Goal: Transaction & Acquisition: Purchase product/service

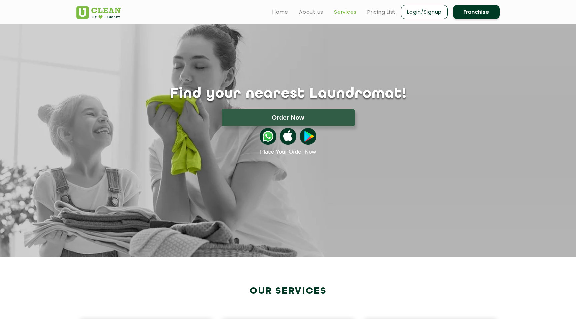
click at [348, 12] on link "Services" at bounding box center [345, 12] width 23 height 8
click at [381, 13] on link "Pricing List" at bounding box center [381, 12] width 28 height 8
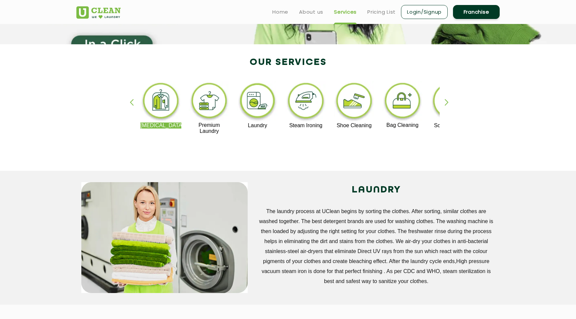
scroll to position [107, 0]
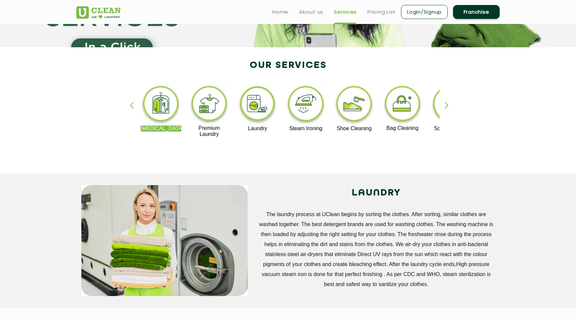
click at [354, 108] on img at bounding box center [353, 104] width 41 height 41
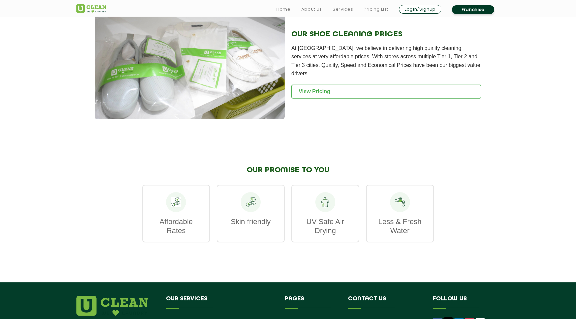
scroll to position [680, 0]
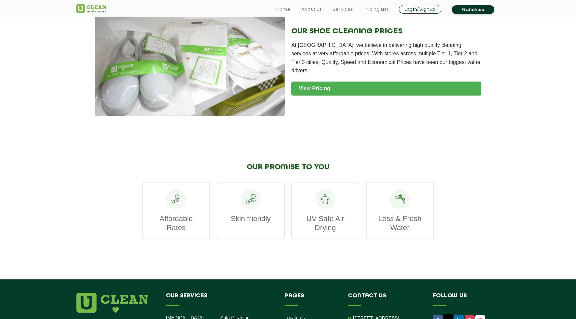
click at [327, 82] on link "View Pricing" at bounding box center [386, 89] width 190 height 14
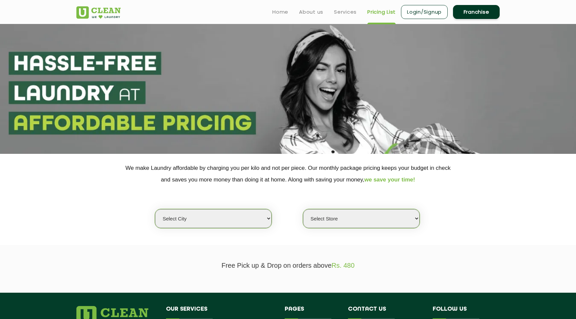
click at [253, 218] on select "Select city Aalo Agartala Agra Ahmedabad Akola Aligarh Alwar - UClean Select Am…" at bounding box center [213, 218] width 117 height 19
select select "3"
click at [155, 209] on select "Select city Aalo Agartala Agra Ahmedabad Akola Aligarh Alwar - UClean Select Am…" at bounding box center [213, 218] width 117 height 19
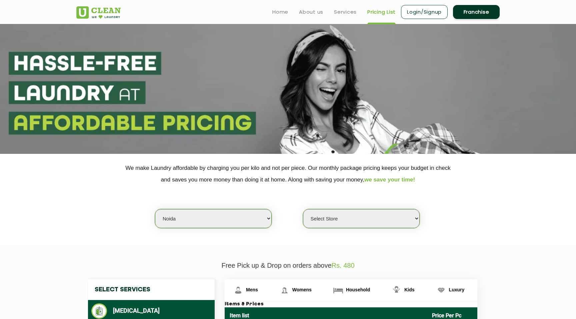
click at [362, 217] on select "Select Store UClean Sector 122 Noida UClean Pari Chowk UClean Techzone Greater …" at bounding box center [361, 218] width 117 height 19
select select "615"
click at [303, 209] on select "Select Store UClean Sector 122 Noida UClean Pari Chowk UClean Techzone Greater …" at bounding box center [361, 218] width 117 height 19
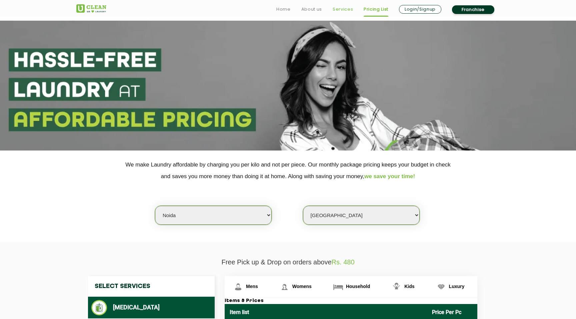
click at [345, 12] on link "Services" at bounding box center [342, 9] width 20 height 8
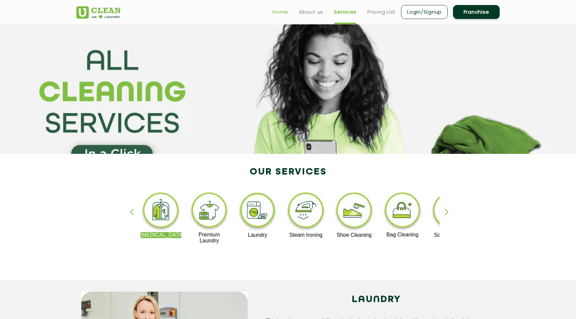
click at [280, 12] on link "Home" at bounding box center [280, 12] width 16 height 8
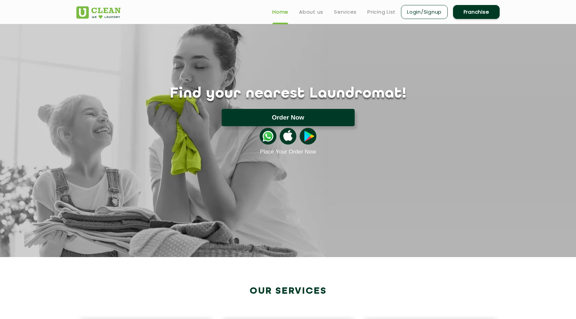
click at [286, 115] on button "Order Now" at bounding box center [288, 117] width 133 height 17
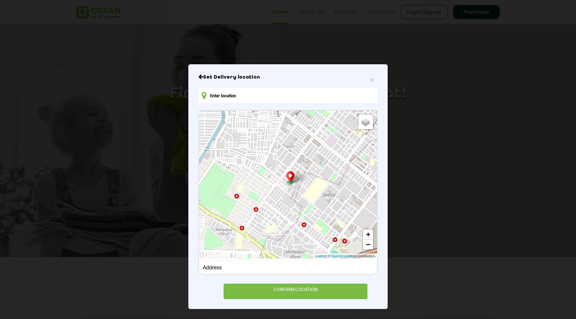
click at [374, 78] on h6 "Set Delivery location" at bounding box center [287, 77] width 179 height 7
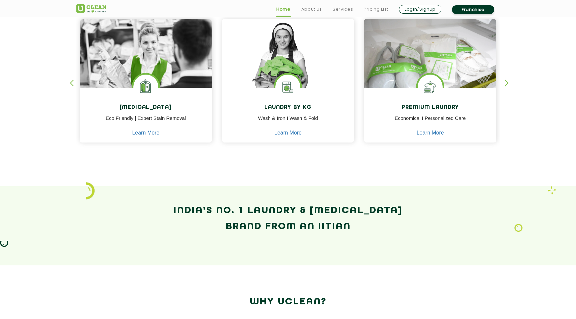
scroll to position [307, 0]
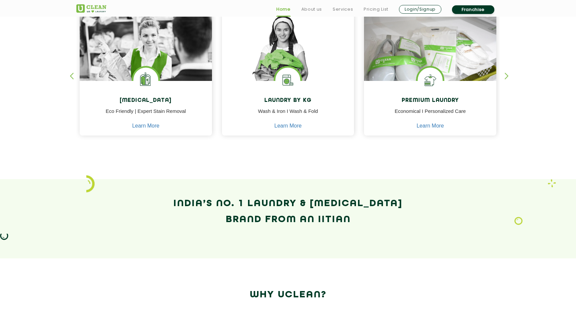
click at [506, 74] on div "button" at bounding box center [509, 82] width 10 height 18
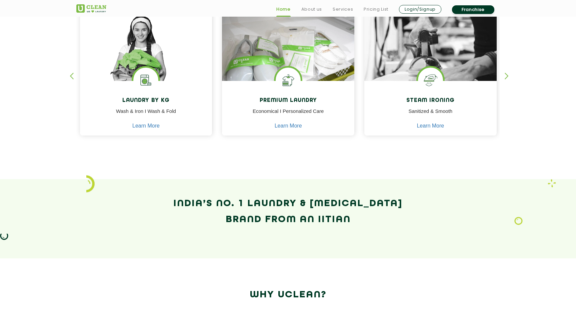
click at [506, 74] on div "button" at bounding box center [509, 82] width 10 height 18
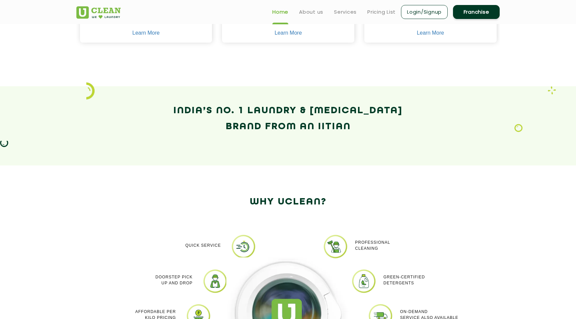
scroll to position [197, 0]
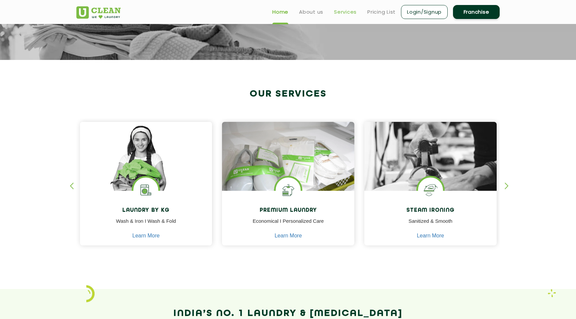
click at [347, 12] on link "Services" at bounding box center [345, 12] width 23 height 8
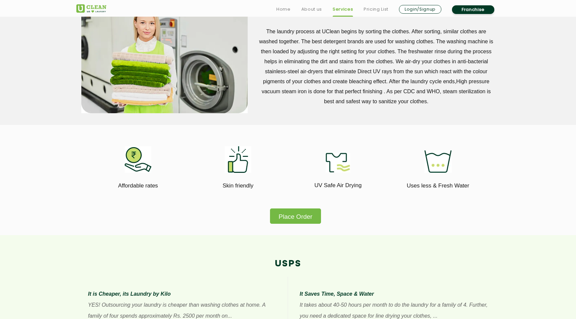
scroll to position [334, 0]
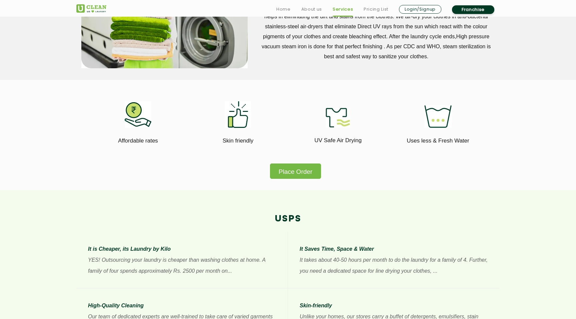
click at [307, 175] on button "Place Order" at bounding box center [295, 171] width 51 height 15
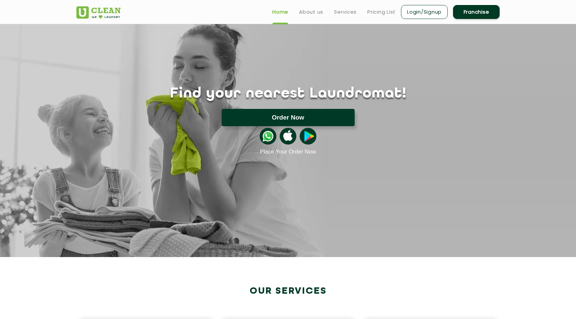
click at [322, 118] on button "Order Now" at bounding box center [288, 117] width 133 height 17
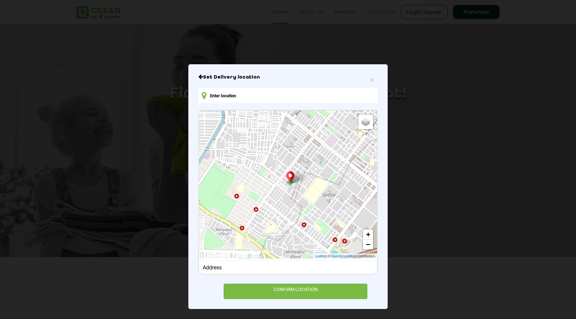
click at [256, 264] on div "Address" at bounding box center [288, 267] width 171 height 6
click at [267, 95] on input "text" at bounding box center [287, 95] width 179 height 15
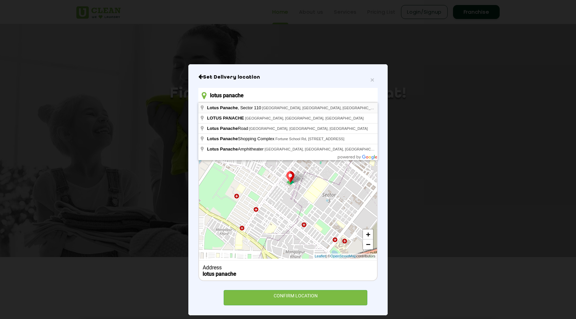
type input "Lotus Panache, Sector 110, Noida, Uttar Pradesh, India"
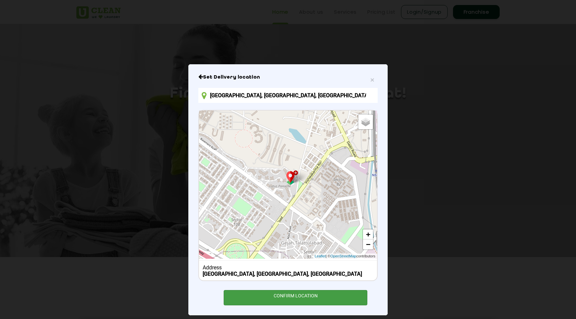
click at [284, 294] on div "CONFIRM LOCATION" at bounding box center [296, 297] width 144 height 15
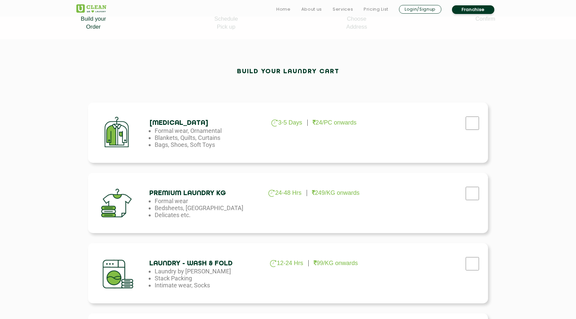
scroll to position [175, 0]
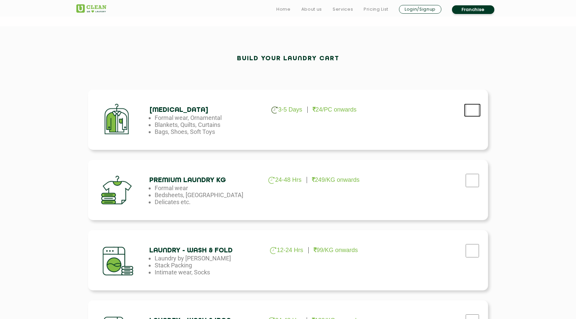
click at [472, 112] on input "checkbox" at bounding box center [472, 110] width 17 height 13
checkbox input "true"
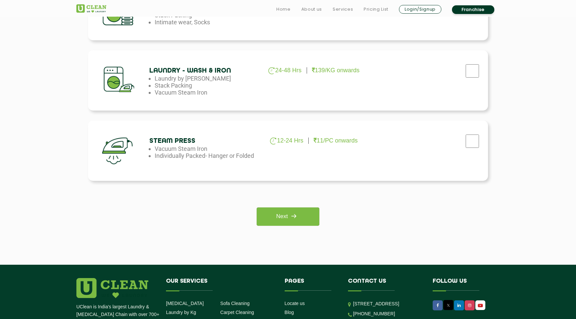
scroll to position [438, 0]
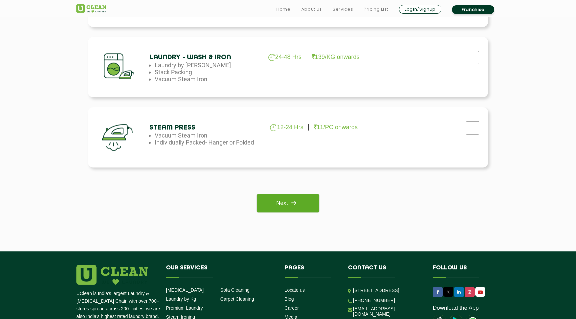
click at [292, 204] on img at bounding box center [293, 203] width 12 height 12
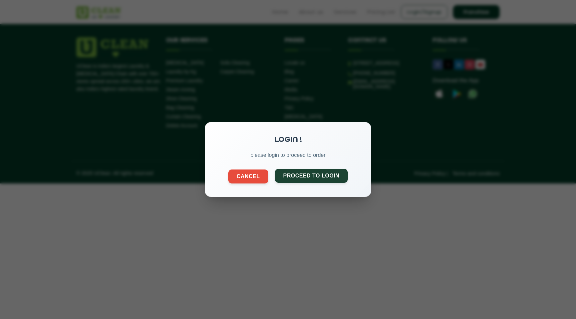
click at [309, 177] on button "Proceed to Login" at bounding box center [311, 176] width 73 height 14
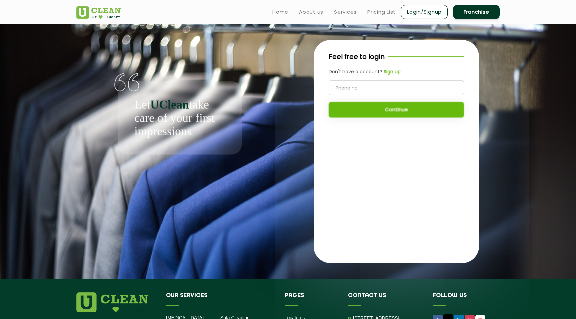
click at [381, 91] on input "tel" at bounding box center [395, 87] width 135 height 15
type input "9718910344"
click at [377, 107] on button "Continue" at bounding box center [395, 110] width 135 height 16
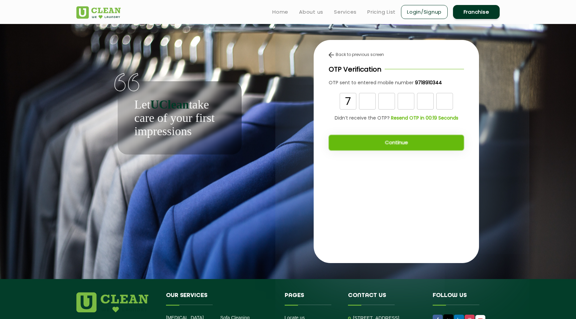
type input "7"
type input "3"
type input "7"
type input "5"
type input "1"
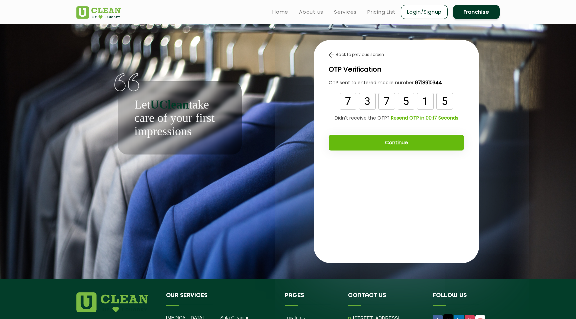
type input "5"
click at [384, 142] on button "Continue" at bounding box center [395, 143] width 135 height 16
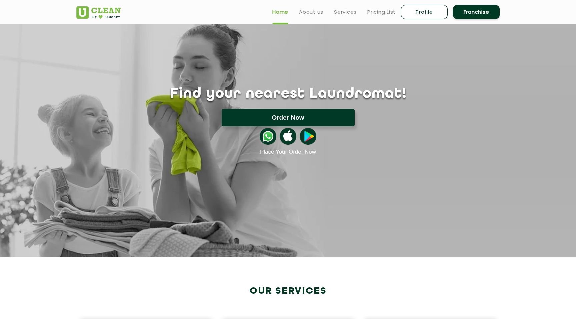
click at [313, 117] on button "Order Now" at bounding box center [288, 117] width 133 height 17
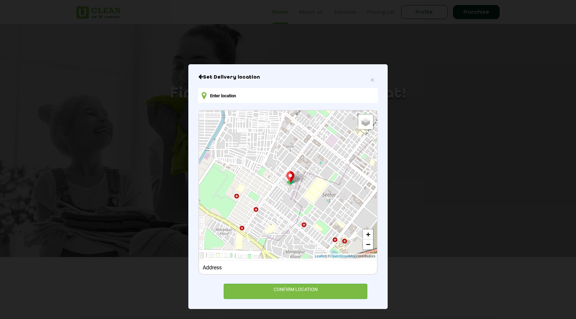
click at [282, 97] on input "text" at bounding box center [287, 95] width 179 height 15
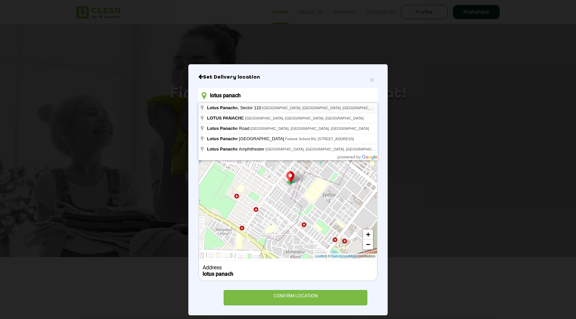
type input "[GEOGRAPHIC_DATA], [GEOGRAPHIC_DATA], [GEOGRAPHIC_DATA]"
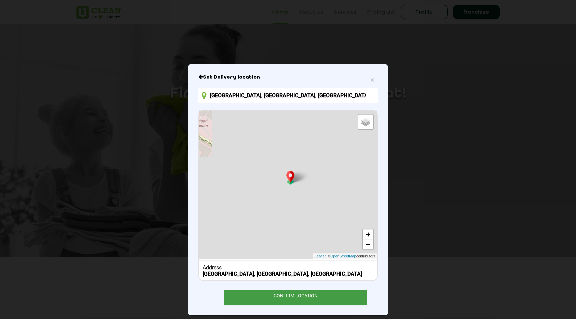
click at [295, 293] on div "CONFIRM LOCATION" at bounding box center [296, 297] width 144 height 15
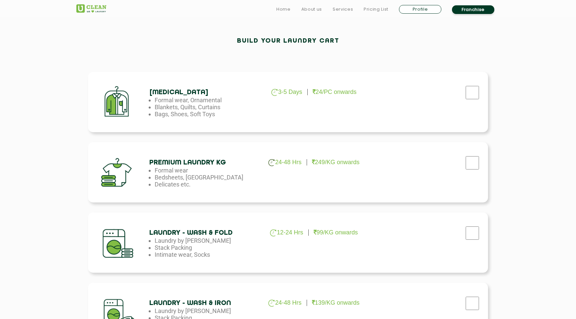
scroll to position [197, 0]
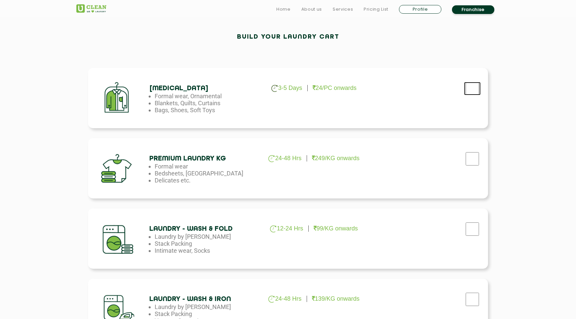
click at [471, 89] on input "checkbox" at bounding box center [472, 88] width 17 height 13
checkbox input "true"
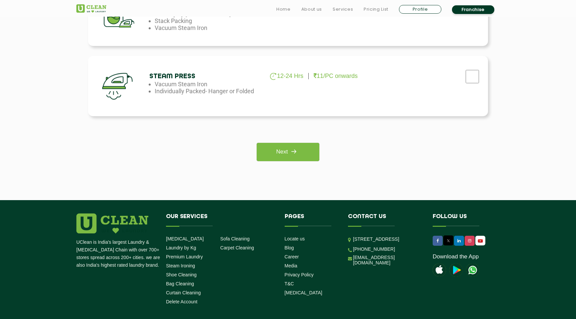
scroll to position [520, 0]
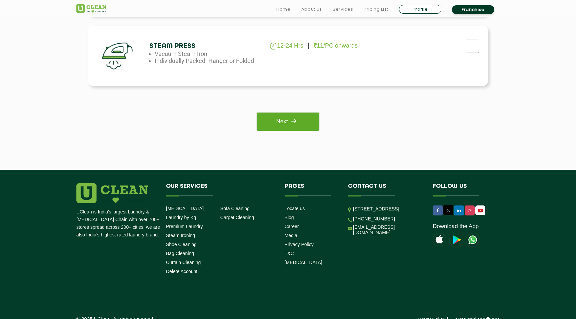
click at [291, 126] on img at bounding box center [293, 121] width 12 height 12
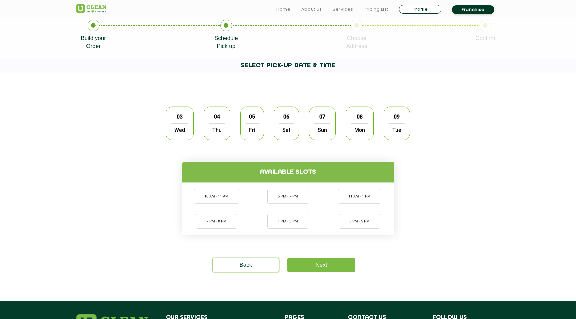
scroll to position [144, 0]
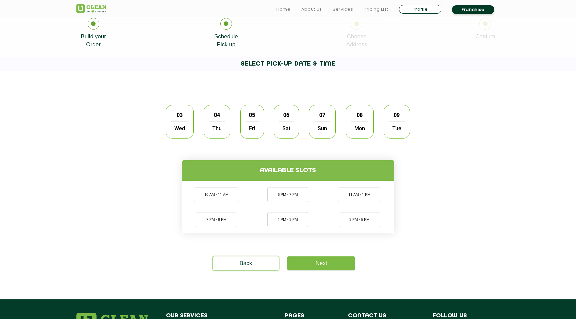
click at [179, 125] on span "Wed" at bounding box center [179, 128] width 17 height 13
click at [357, 197] on li "11 AM - 1 PM" at bounding box center [359, 194] width 43 height 15
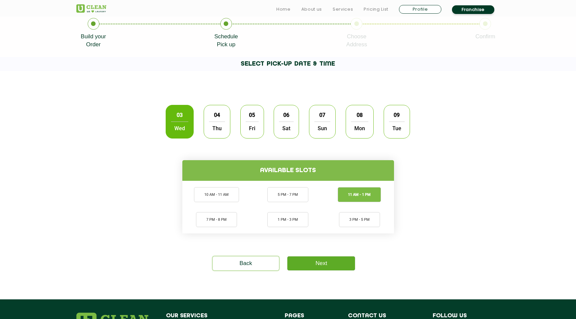
click at [328, 264] on link "Next" at bounding box center [321, 263] width 68 height 14
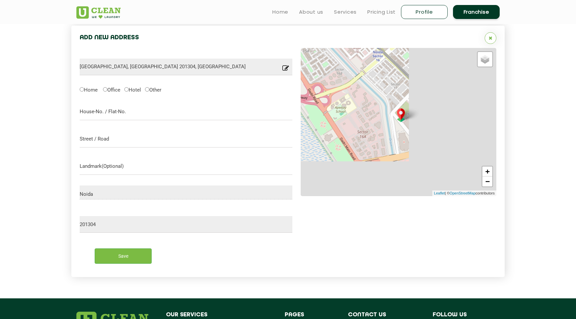
scroll to position [187, 0]
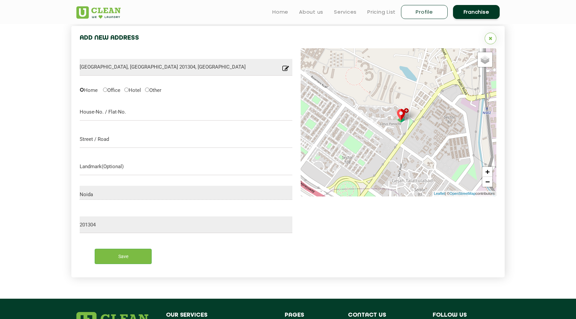
click at [84, 90] on input "Home" at bounding box center [82, 90] width 4 height 4
radio input "true"
click at [128, 110] on input "text" at bounding box center [186, 112] width 213 height 17
type input "Flat 1103"
click at [109, 139] on input "text" at bounding box center [186, 139] width 213 height 17
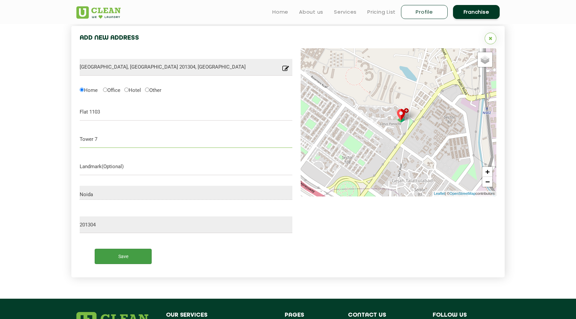
type input "Tower 7"
click at [119, 253] on input "Save" at bounding box center [123, 256] width 57 height 15
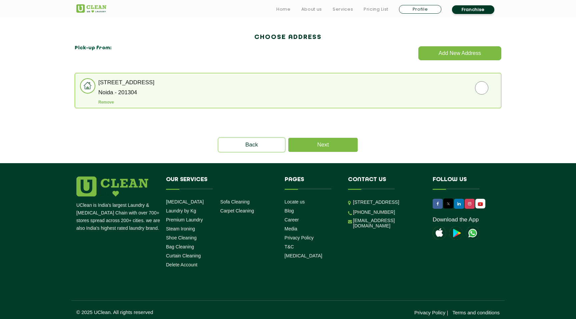
click at [493, 77] on li "[STREET_ADDRESS] Remove" at bounding box center [288, 90] width 426 height 35
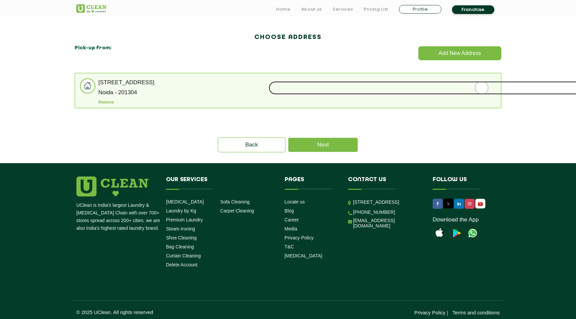
click at [477, 90] on input "radio" at bounding box center [481, 87] width 426 height 13
radio input "true"
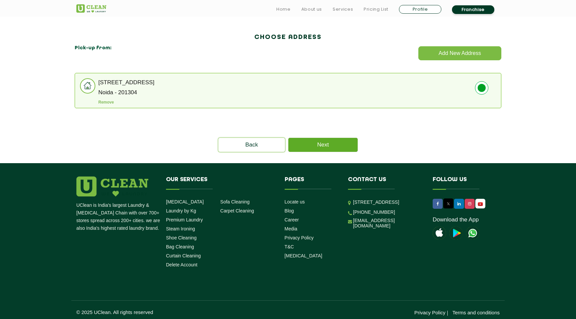
click at [337, 146] on link "Next" at bounding box center [322, 145] width 69 height 14
